Goal: Task Accomplishment & Management: Use online tool/utility

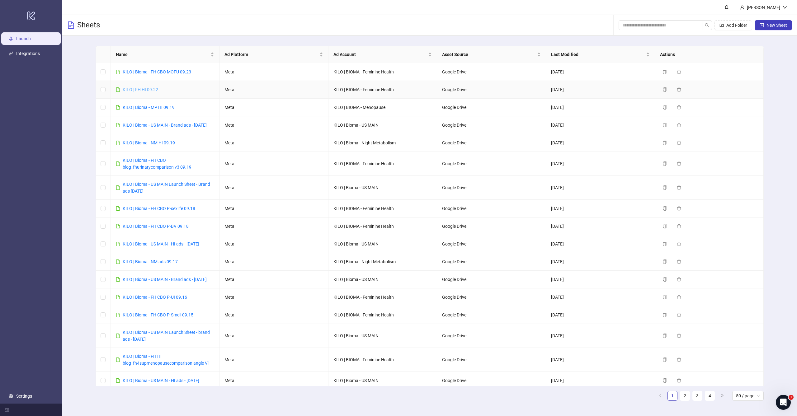
click at [148, 90] on link "KILO | FH HI 09.22" at bounding box center [140, 89] width 35 height 5
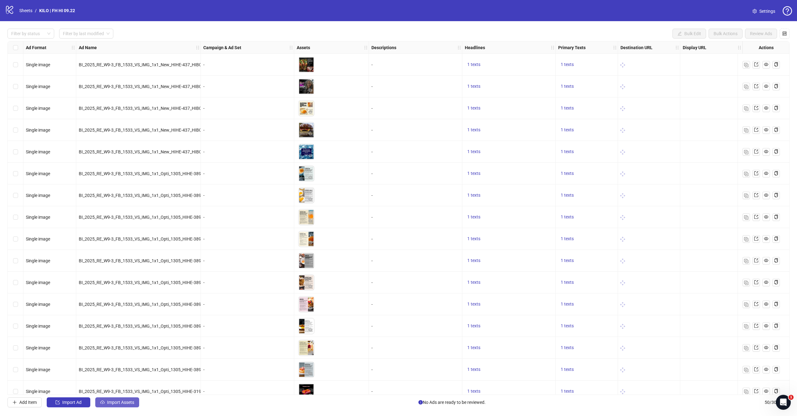
click at [118, 404] on span "Import Assets" at bounding box center [120, 402] width 27 height 5
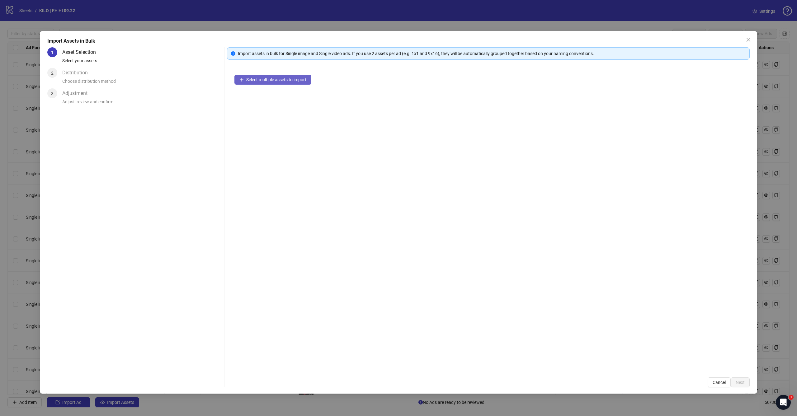
click at [297, 82] on button "Select multiple assets to import" at bounding box center [272, 80] width 77 height 10
click at [289, 78] on span "Select multiple assets to import" at bounding box center [276, 79] width 60 height 5
click at [294, 145] on div "Select multiple assets to import" at bounding box center [488, 218] width 523 height 303
click at [301, 84] on button "Select multiple assets to import" at bounding box center [272, 80] width 77 height 10
click at [414, 106] on div "Select multiple assets to import" at bounding box center [488, 218] width 523 height 303
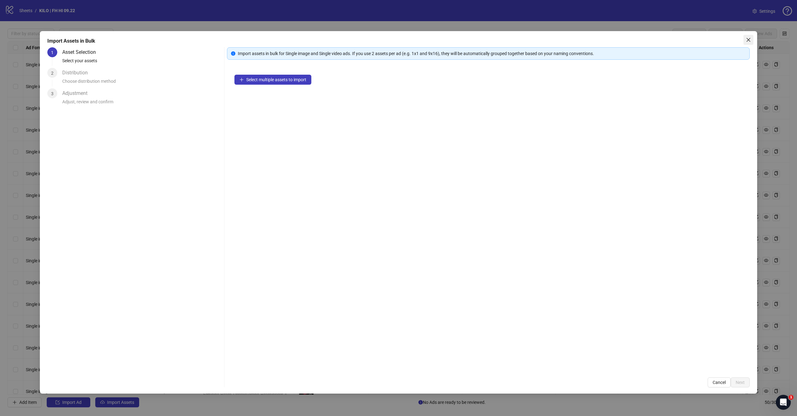
click at [745, 38] on span "Close" at bounding box center [748, 39] width 10 height 5
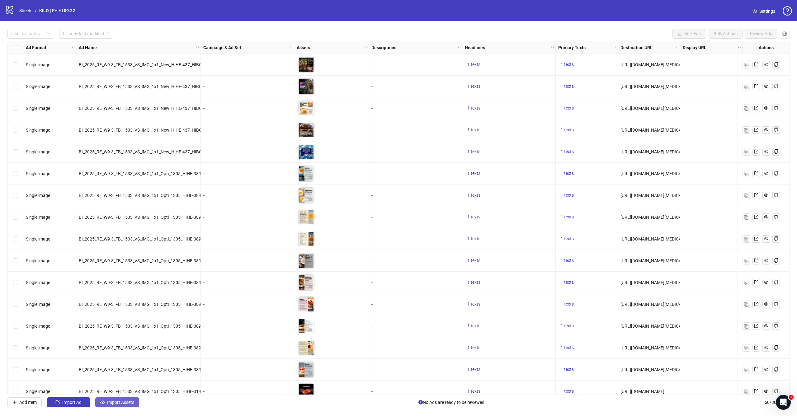
click at [106, 406] on button "Import Assets" at bounding box center [117, 402] width 44 height 10
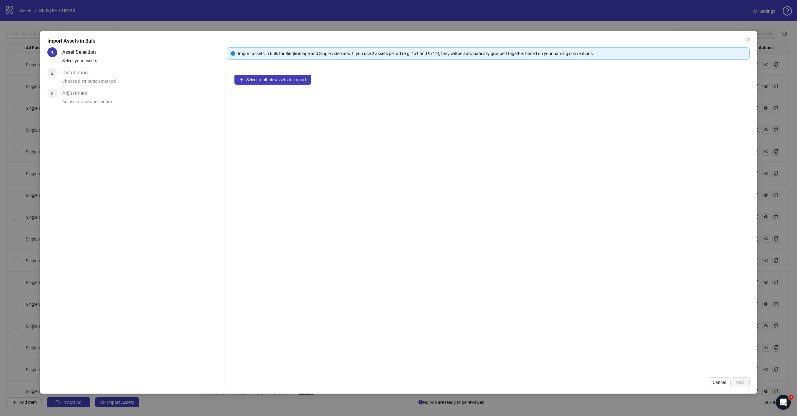
click at [299, 71] on div "Select multiple assets to import" at bounding box center [488, 218] width 523 height 303
click at [288, 86] on div "Select multiple assets to import" at bounding box center [488, 218] width 523 height 303
click at [292, 82] on button "Select multiple assets to import" at bounding box center [272, 80] width 77 height 10
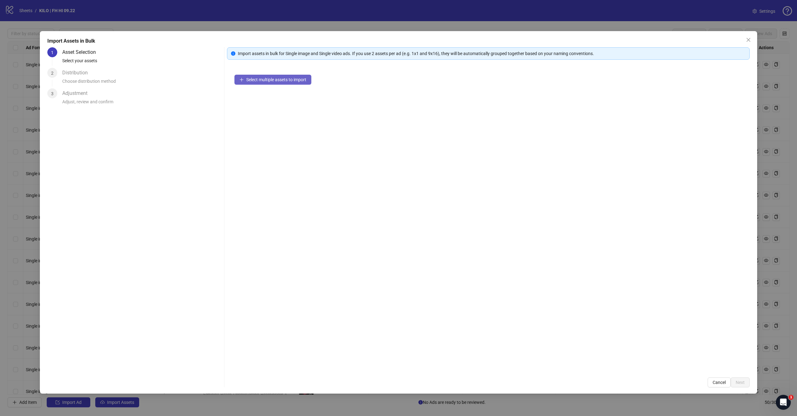
click at [295, 82] on span "Select multiple assets to import" at bounding box center [276, 79] width 60 height 5
click at [749, 40] on icon "close" at bounding box center [748, 40] width 4 height 4
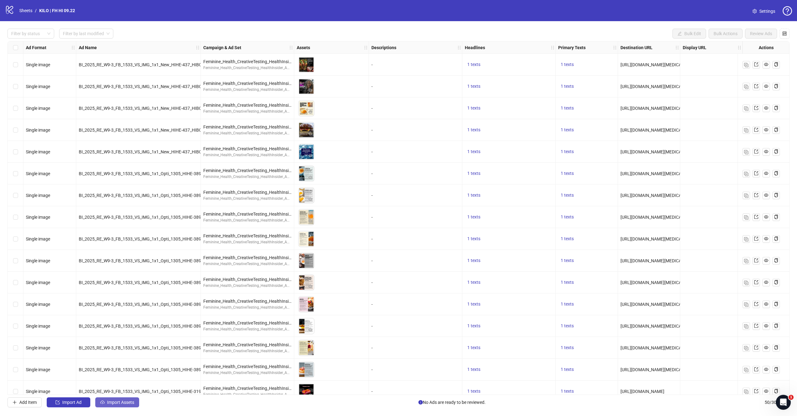
click at [115, 401] on span "Import Assets" at bounding box center [120, 402] width 27 height 5
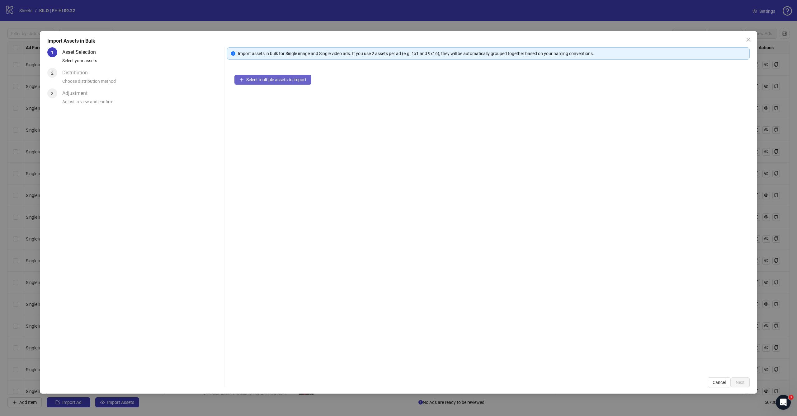
click at [285, 79] on span "Select multiple assets to import" at bounding box center [276, 79] width 60 height 5
click at [745, 41] on span "Close" at bounding box center [748, 39] width 10 height 5
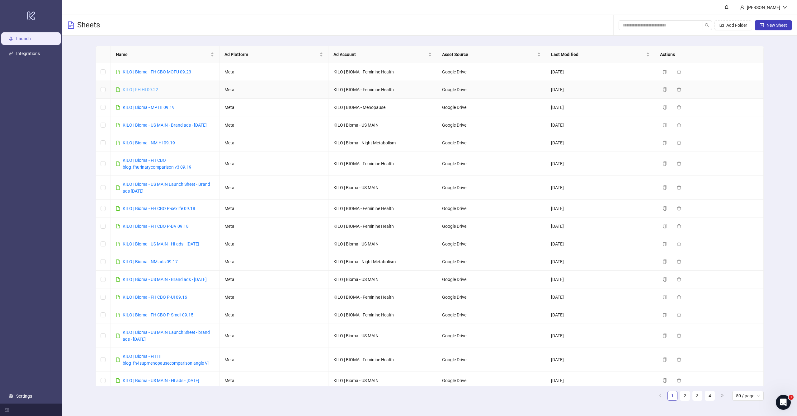
click at [151, 89] on link "KILO | FH HI 09.22" at bounding box center [140, 89] width 35 height 5
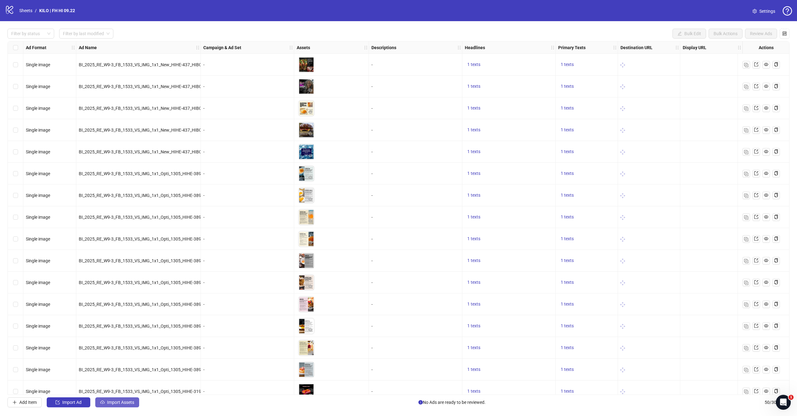
click at [117, 403] on span "Import Assets" at bounding box center [120, 402] width 27 height 5
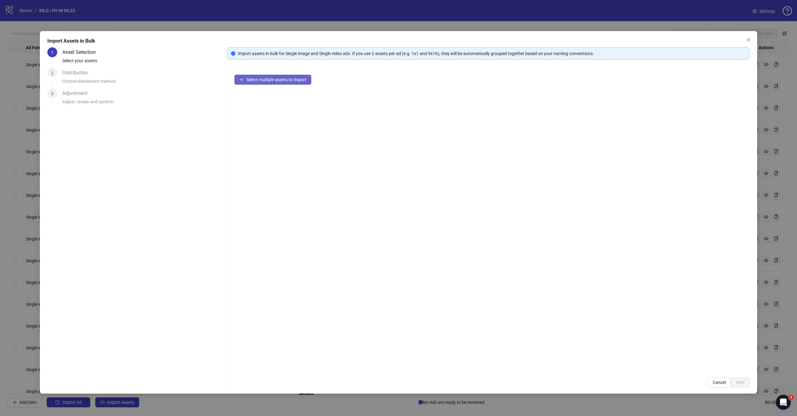
click at [294, 79] on span "Select multiple assets to import" at bounding box center [276, 79] width 60 height 5
click at [747, 40] on icon "close" at bounding box center [748, 39] width 5 height 5
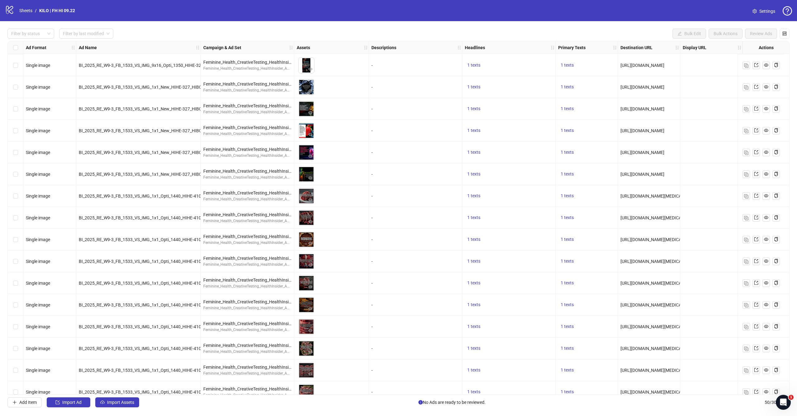
scroll to position [626, 0]
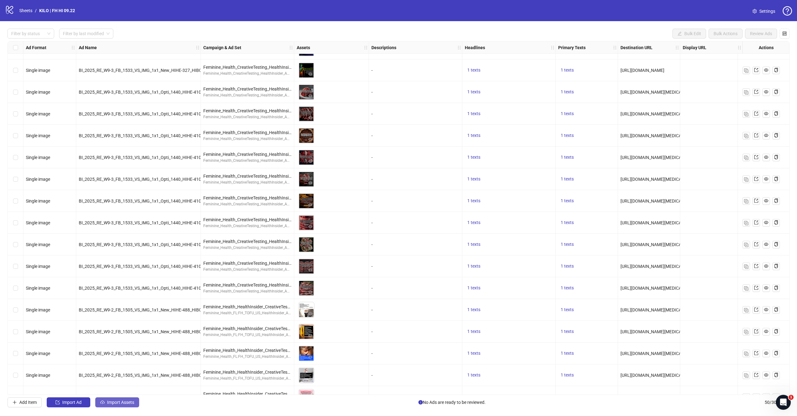
click at [114, 400] on span "Import Assets" at bounding box center [120, 402] width 27 height 5
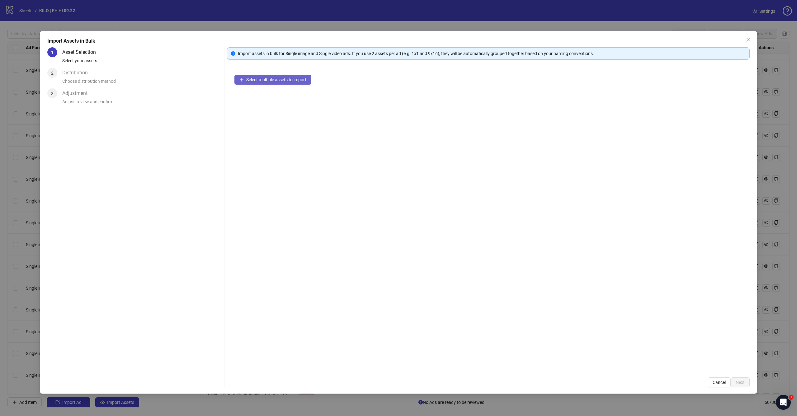
click at [255, 77] on span "Select multiple assets to import" at bounding box center [276, 79] width 60 height 5
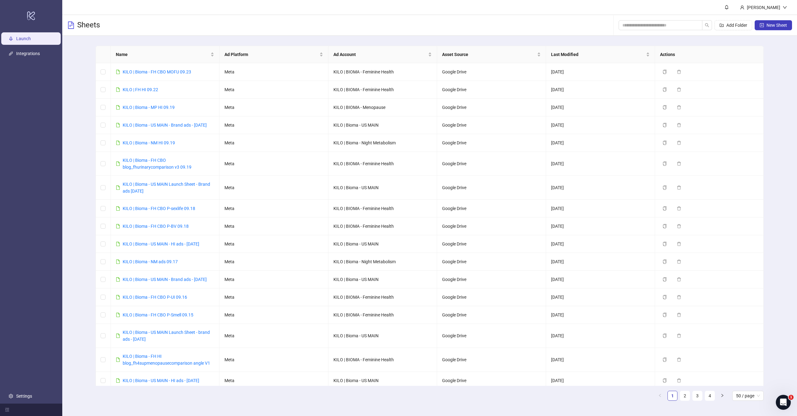
click at [82, 60] on div "Name Ad Platform Ad Account Asset Source Last Modified Actions KILO | Bioma - F…" at bounding box center [429, 226] width 735 height 380
click at [126, 87] on link "KILO | FH HI 09.22" at bounding box center [140, 89] width 35 height 5
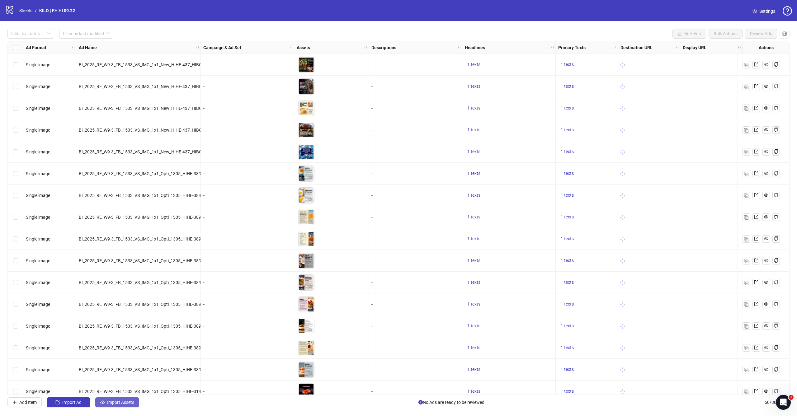
click at [121, 400] on button "Import Assets" at bounding box center [117, 402] width 44 height 10
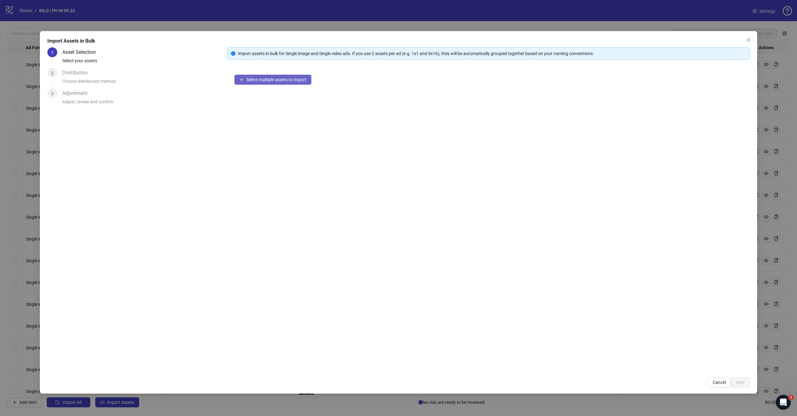
click at [274, 80] on span "Select multiple assets to import" at bounding box center [276, 79] width 60 height 5
click at [736, 381] on span "Next" at bounding box center [740, 382] width 9 height 5
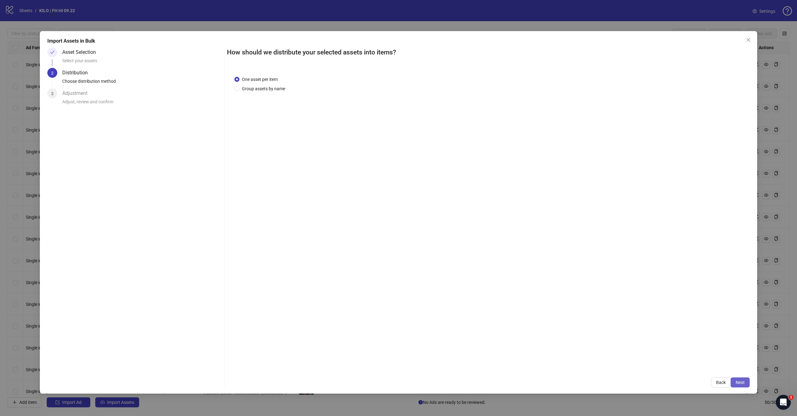
click at [741, 382] on span "Next" at bounding box center [740, 382] width 9 height 5
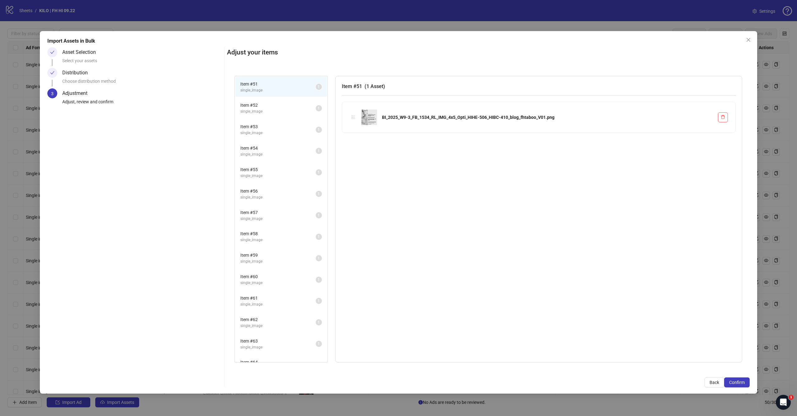
click at [741, 382] on span "Confirm" at bounding box center [737, 382] width 16 height 5
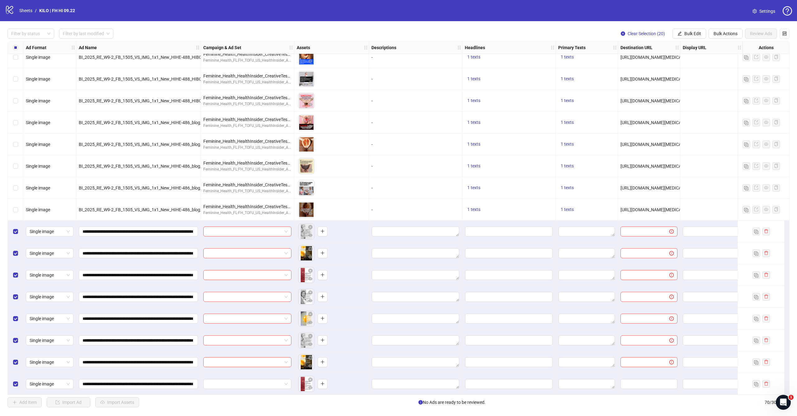
scroll to position [978, 0]
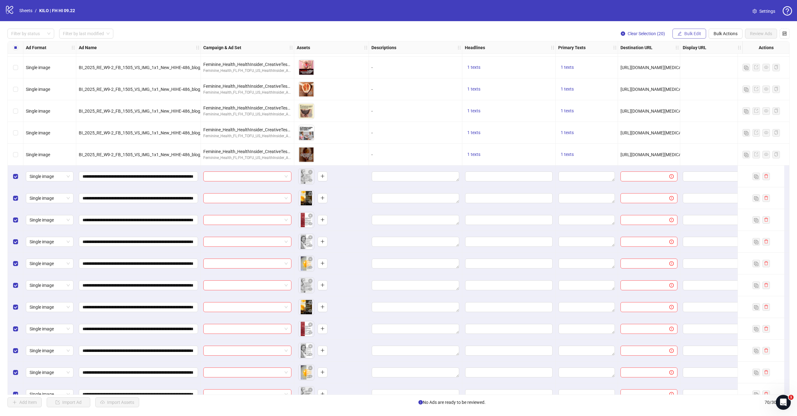
click at [688, 30] on button "Bulk Edit" at bounding box center [689, 34] width 34 height 10
click at [684, 67] on span "Campaign & Ad Set" at bounding box center [695, 66] width 37 height 7
click at [649, 62] on input "search" at bounding box center [668, 60] width 111 height 9
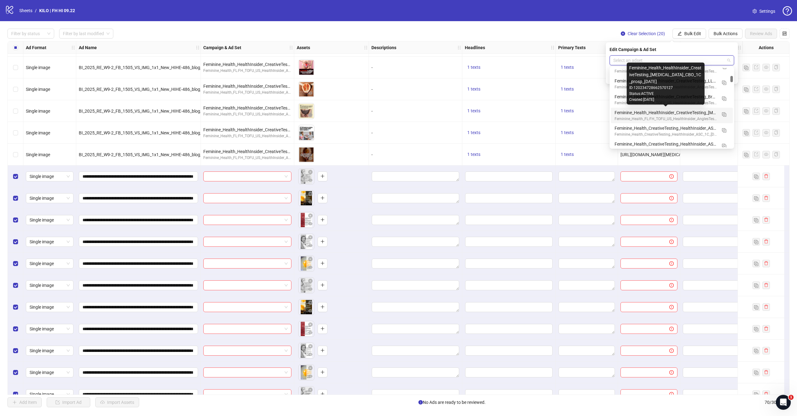
scroll to position [268, 0]
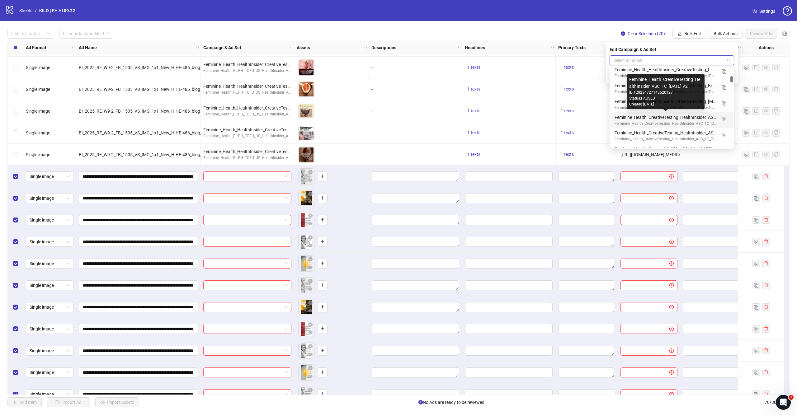
click at [642, 115] on div "Feminine_Health_CreativeTesting_HealthInsider_ASC_1C_[DATE] V2" at bounding box center [665, 117] width 102 height 7
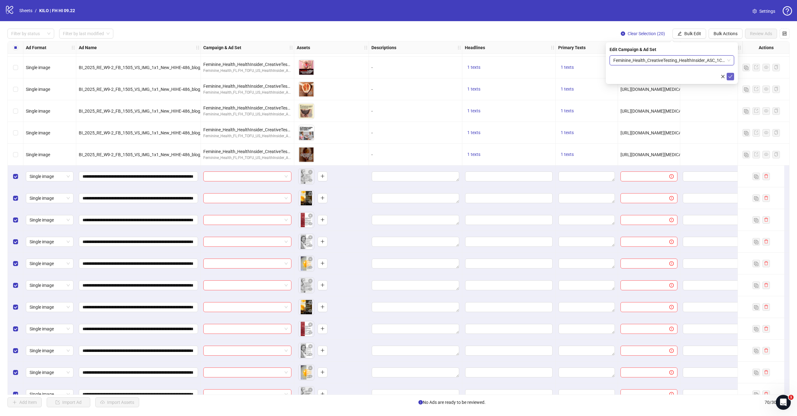
click at [731, 76] on icon "check" at bounding box center [730, 76] width 4 height 4
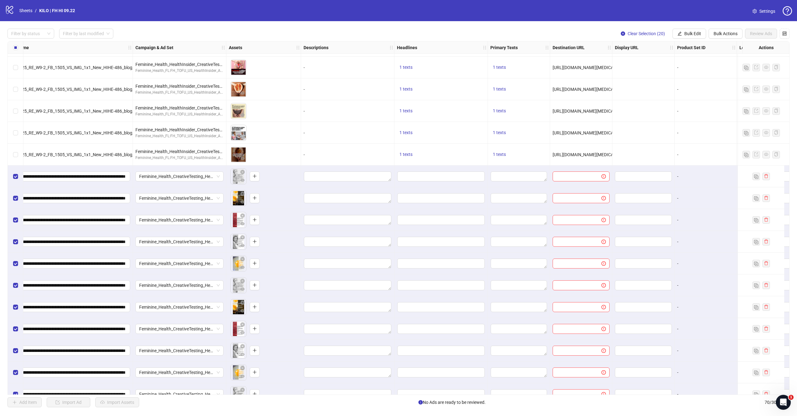
scroll to position [978, 121]
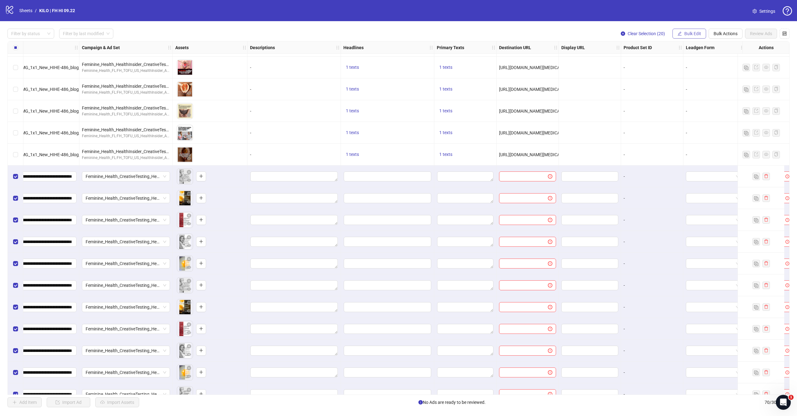
click at [691, 35] on span "Bulk Edit" at bounding box center [692, 33] width 17 height 5
click at [698, 108] on span "Destination URL" at bounding box center [695, 105] width 37 height 7
click at [644, 60] on input "text" at bounding box center [669, 60] width 112 height 7
paste input "**********"
type input "**********"
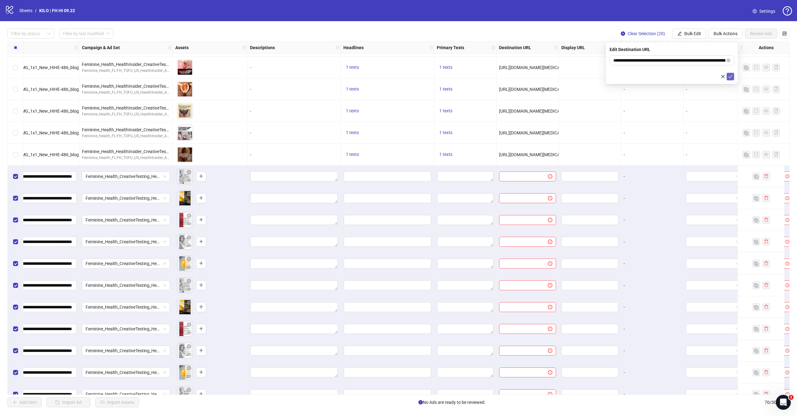
click at [731, 78] on icon "check" at bounding box center [730, 76] width 4 height 4
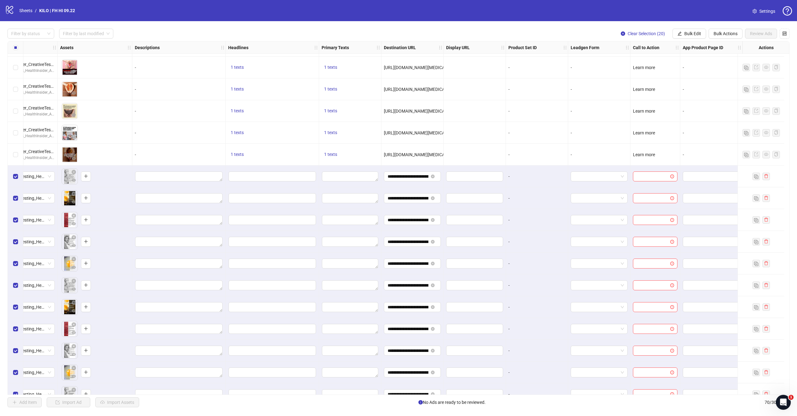
scroll to position [978, 242]
click at [690, 35] on span "Bulk Edit" at bounding box center [692, 33] width 17 height 5
click at [684, 134] on span "Call to Action" at bounding box center [695, 135] width 37 height 7
click at [645, 62] on input "search" at bounding box center [668, 60] width 111 height 9
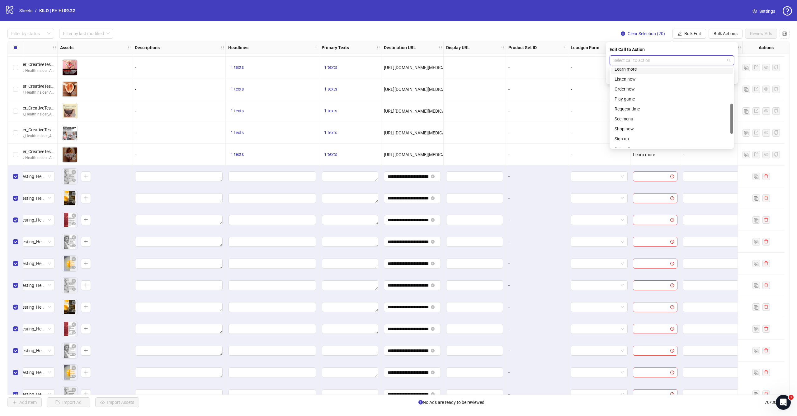
click at [646, 71] on div "Learn more" at bounding box center [671, 69] width 115 height 7
click at [729, 78] on icon "check" at bounding box center [730, 76] width 4 height 4
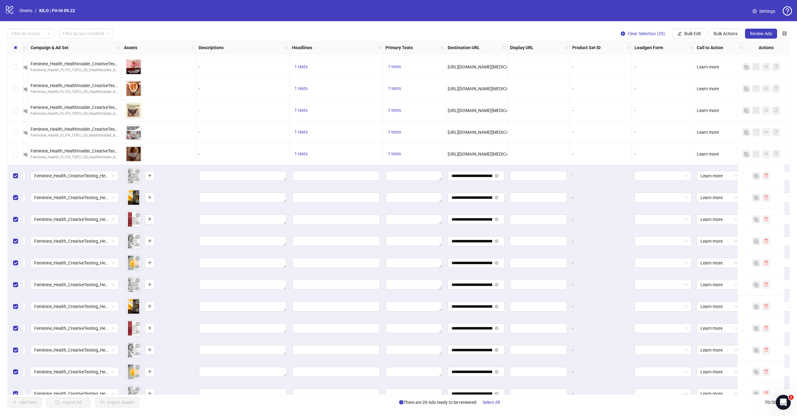
scroll to position [984, 137]
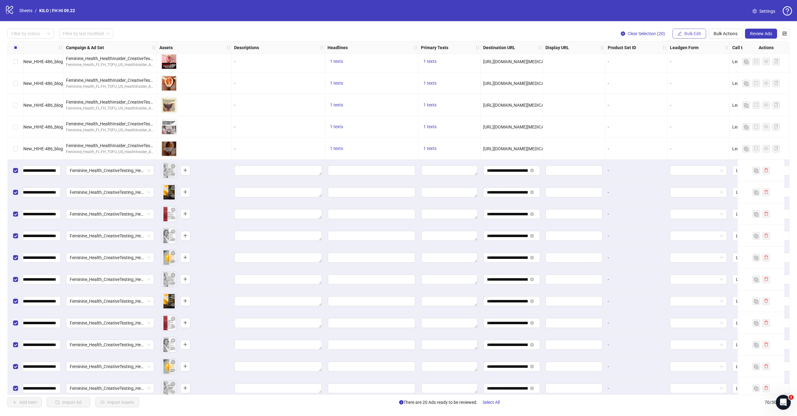
click at [694, 35] on span "Bulk Edit" at bounding box center [692, 33] width 17 height 5
click at [687, 97] on span "Primary Texts" at bounding box center [695, 95] width 37 height 7
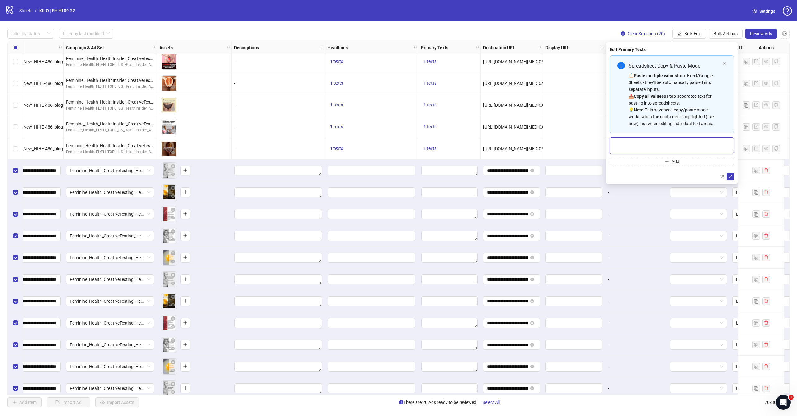
click at [657, 141] on textarea "Multi-text input container - paste or copy values" at bounding box center [671, 145] width 125 height 17
paste textarea "**********"
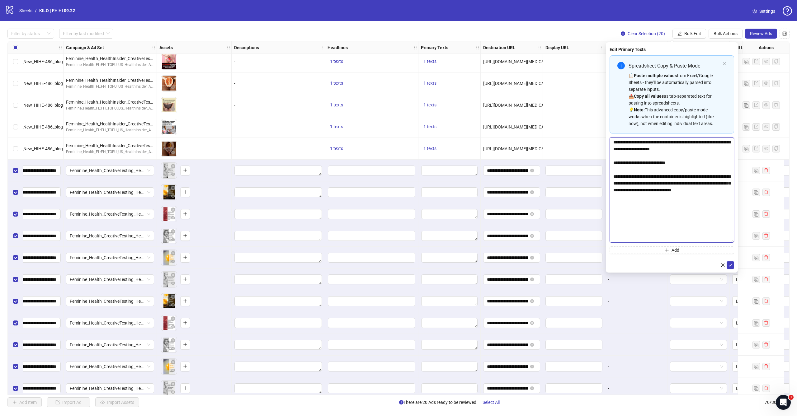
click at [734, 273] on div "**********" at bounding box center [672, 157] width 132 height 230
type textarea "**********"
click at [731, 296] on icon "check" at bounding box center [730, 297] width 4 height 4
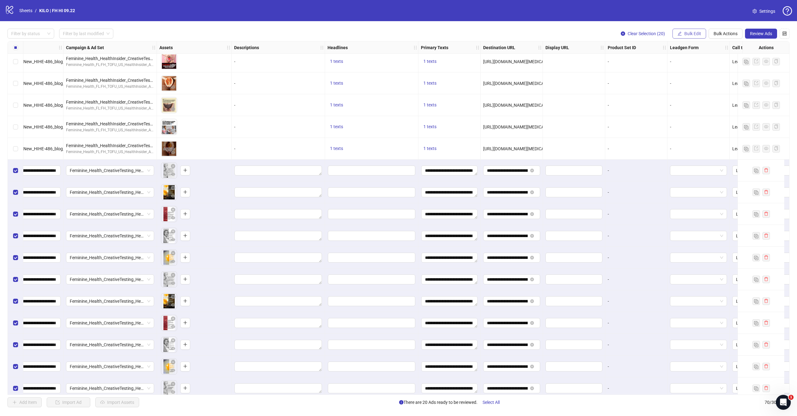
click at [689, 33] on span "Bulk Edit" at bounding box center [692, 33] width 17 height 5
click at [685, 86] on span "Headlines" at bounding box center [695, 85] width 37 height 7
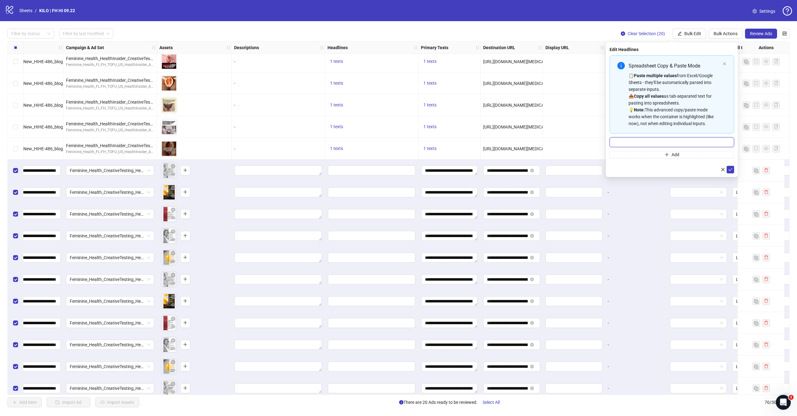
click at [645, 140] on input "Multi-input container - paste or copy values" at bounding box center [671, 142] width 125 height 10
paste input "**********"
click at [615, 143] on input "**********" at bounding box center [671, 142] width 125 height 10
type input "**********"
click at [732, 170] on icon "check" at bounding box center [730, 169] width 4 height 4
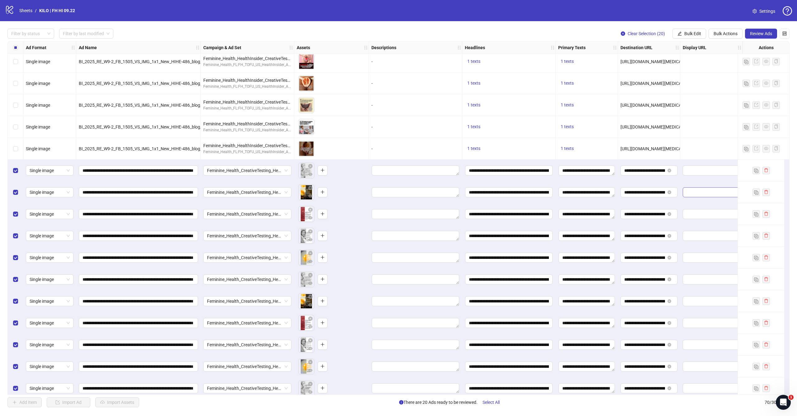
scroll to position [984, 0]
click at [768, 32] on span "Review Ads" at bounding box center [761, 33] width 22 height 5
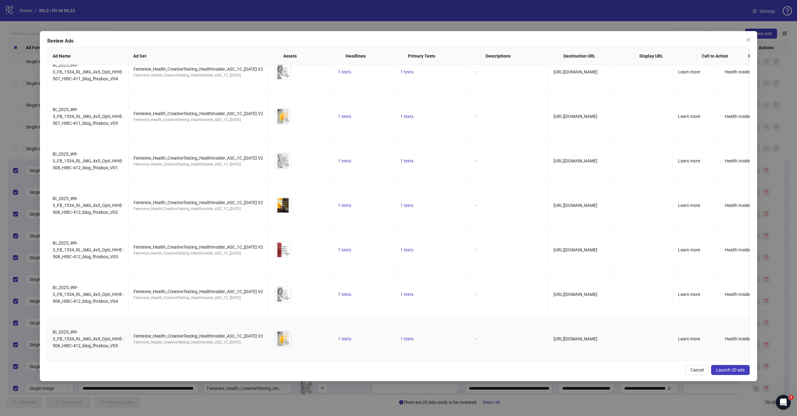
scroll to position [594, 0]
click at [289, 252] on icon "eye" at bounding box center [287, 254] width 4 height 4
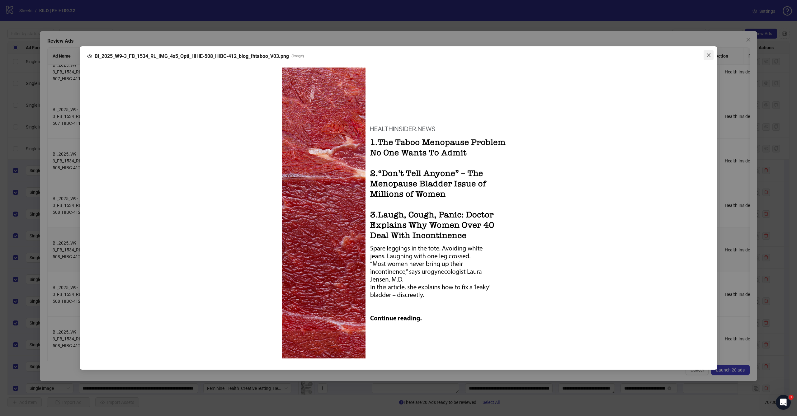
click at [708, 54] on icon "close" at bounding box center [708, 55] width 5 height 5
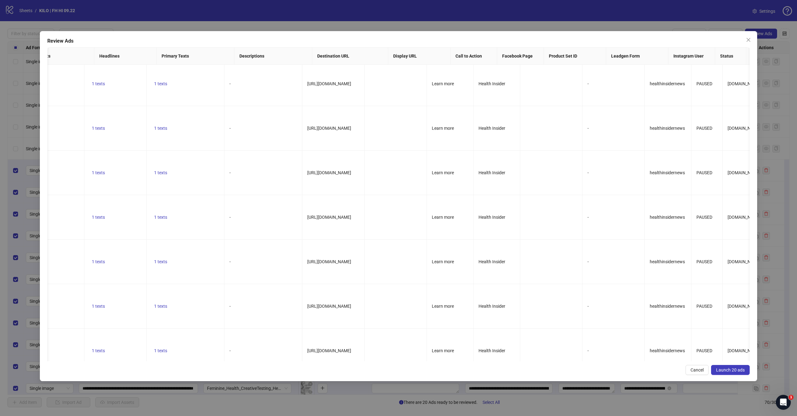
scroll to position [298, 246]
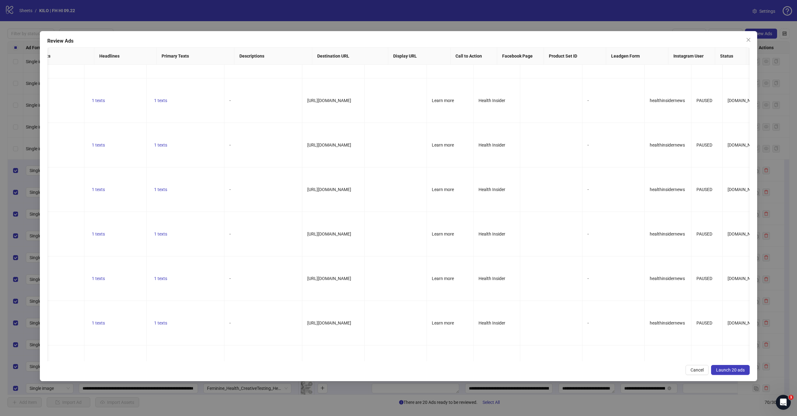
click at [738, 373] on button "Launch 20 ads" at bounding box center [730, 370] width 39 height 10
